Goal: Task Accomplishment & Management: Complete application form

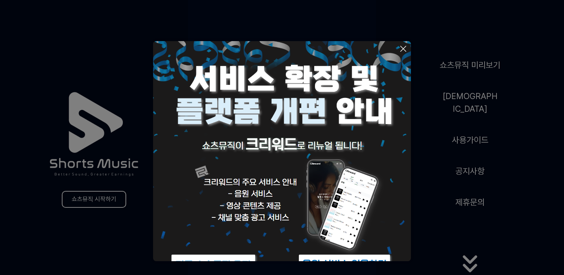
scroll to position [38, 0]
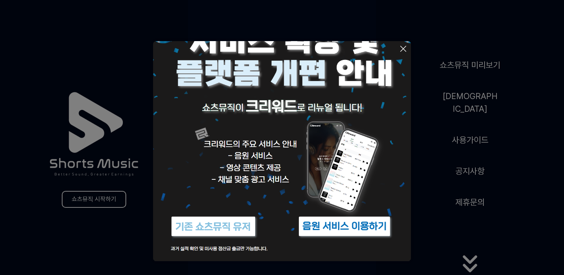
click at [337, 221] on img at bounding box center [345, 226] width 96 height 29
click at [402, 49] on icon at bounding box center [403, 48] width 9 height 9
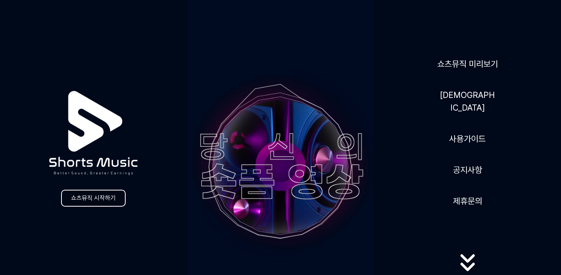
click at [86, 192] on link "쇼츠뮤직 시작하기" at bounding box center [93, 198] width 65 height 17
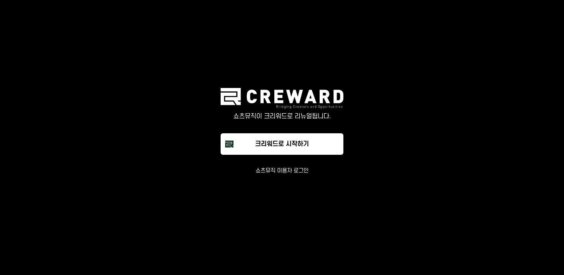
click at [268, 171] on button "쇼츠뮤직 이용자 로그인" at bounding box center [282, 171] width 53 height 8
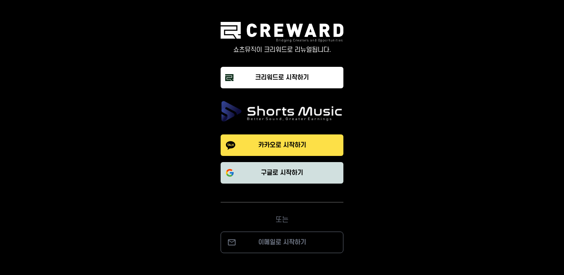
click at [271, 173] on p "구글로 시작하기" at bounding box center [282, 172] width 42 height 9
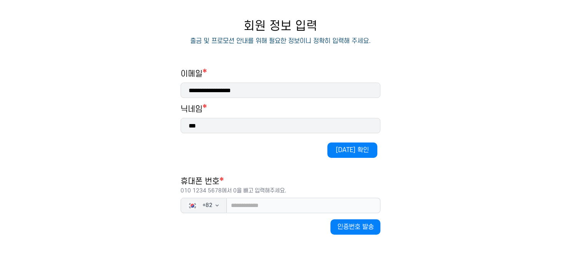
scroll to position [70, 0]
click at [338, 148] on button "[DATE] 확인" at bounding box center [352, 149] width 50 height 15
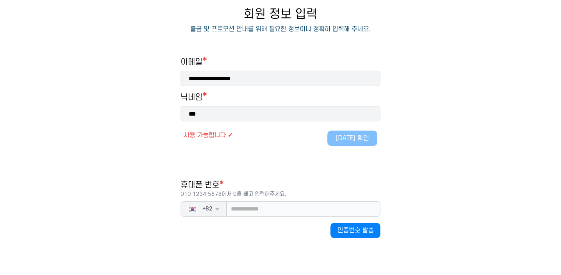
scroll to position [89, 0]
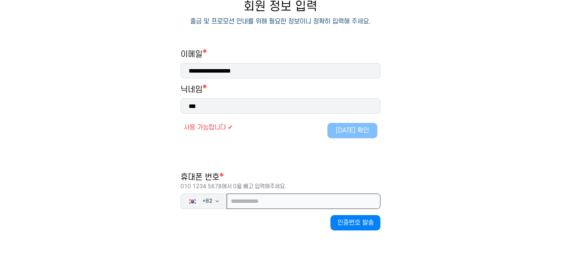
click at [274, 200] on input "tel" at bounding box center [304, 201] width 154 height 15
type input "*"
type input "**********"
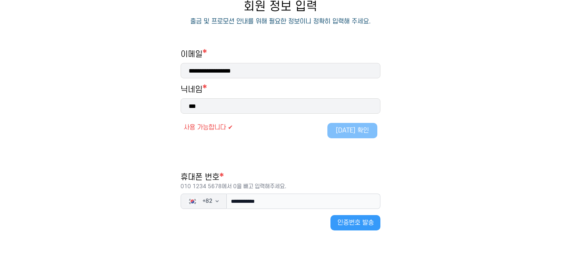
click at [359, 230] on button "인증번호 발송" at bounding box center [355, 222] width 50 height 15
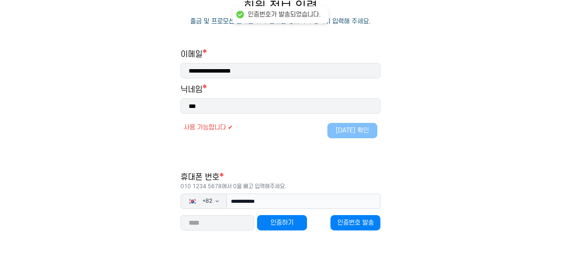
click at [222, 224] on input "number" at bounding box center [216, 222] width 73 height 15
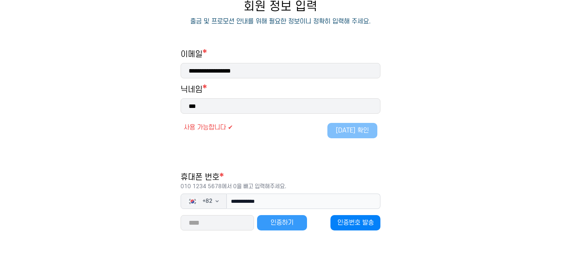
type input "*****"
click at [295, 216] on button "인증하기" at bounding box center [282, 222] width 50 height 15
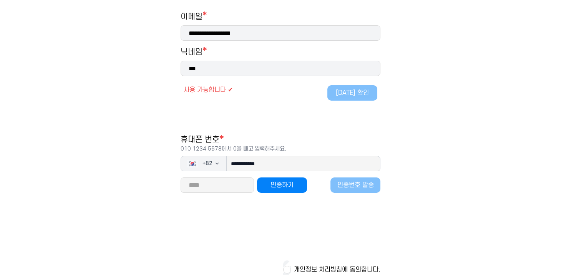
scroll to position [161, 0]
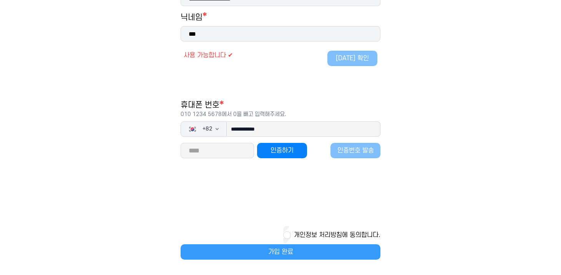
click at [285, 250] on button "가입 완료" at bounding box center [280, 251] width 200 height 15
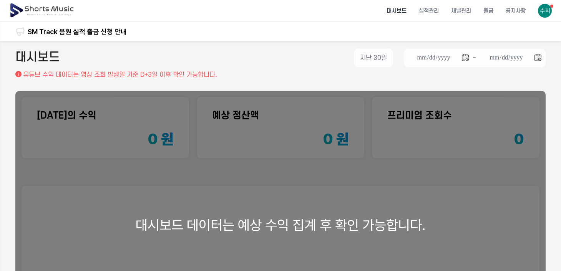
click at [551, 9] on img at bounding box center [545, 11] width 14 height 14
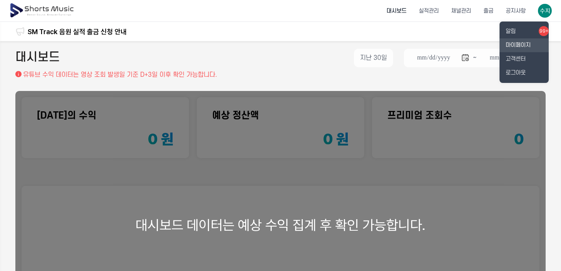
click at [518, 48] on link "마이페이지" at bounding box center [523, 45] width 49 height 14
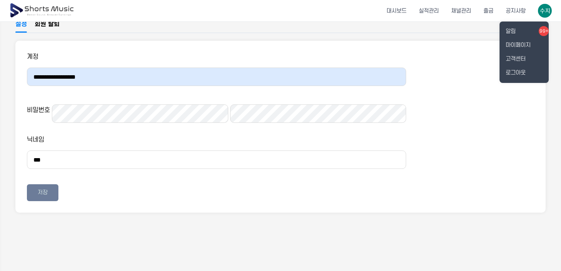
scroll to position [51, 0]
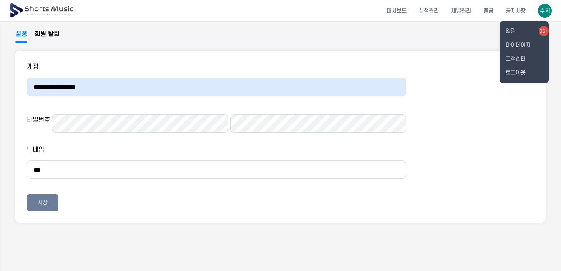
click at [152, 132] on button at bounding box center [280, 135] width 561 height 271
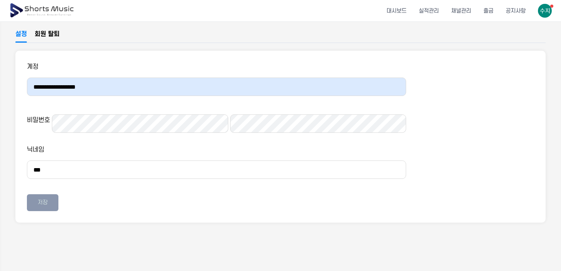
click at [43, 207] on div "저장" at bounding box center [43, 203] width 10 height 8
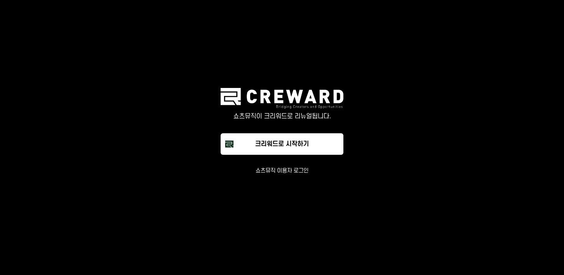
click at [290, 167] on button "쇼츠뮤직 이용자 로그인" at bounding box center [282, 171] width 53 height 8
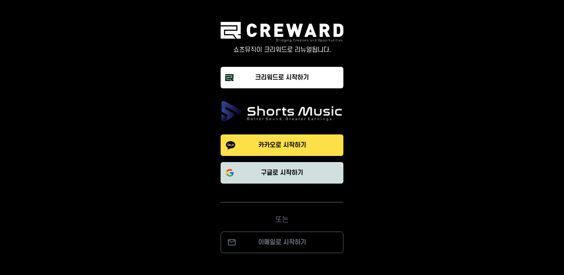
click at [286, 177] on p "구글로 시작하기" at bounding box center [282, 172] width 42 height 9
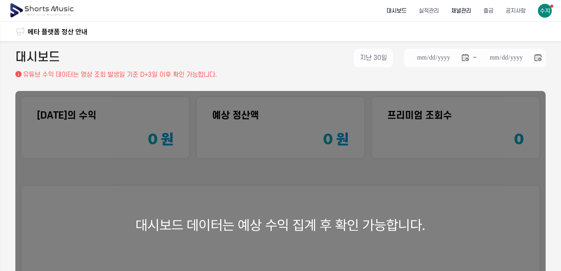
click at [460, 12] on li "채널관리" at bounding box center [461, 11] width 32 height 20
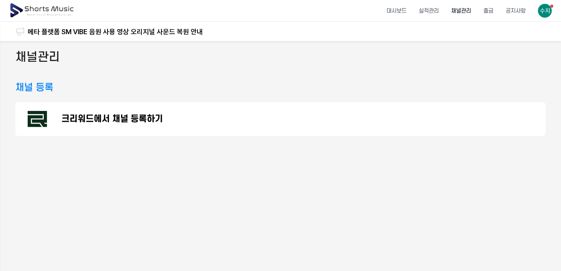
click at [160, 118] on p "크리워드에서 채널 등록하기" at bounding box center [111, 118] width 101 height 9
